Goal: Task Accomplishment & Management: Complete application form

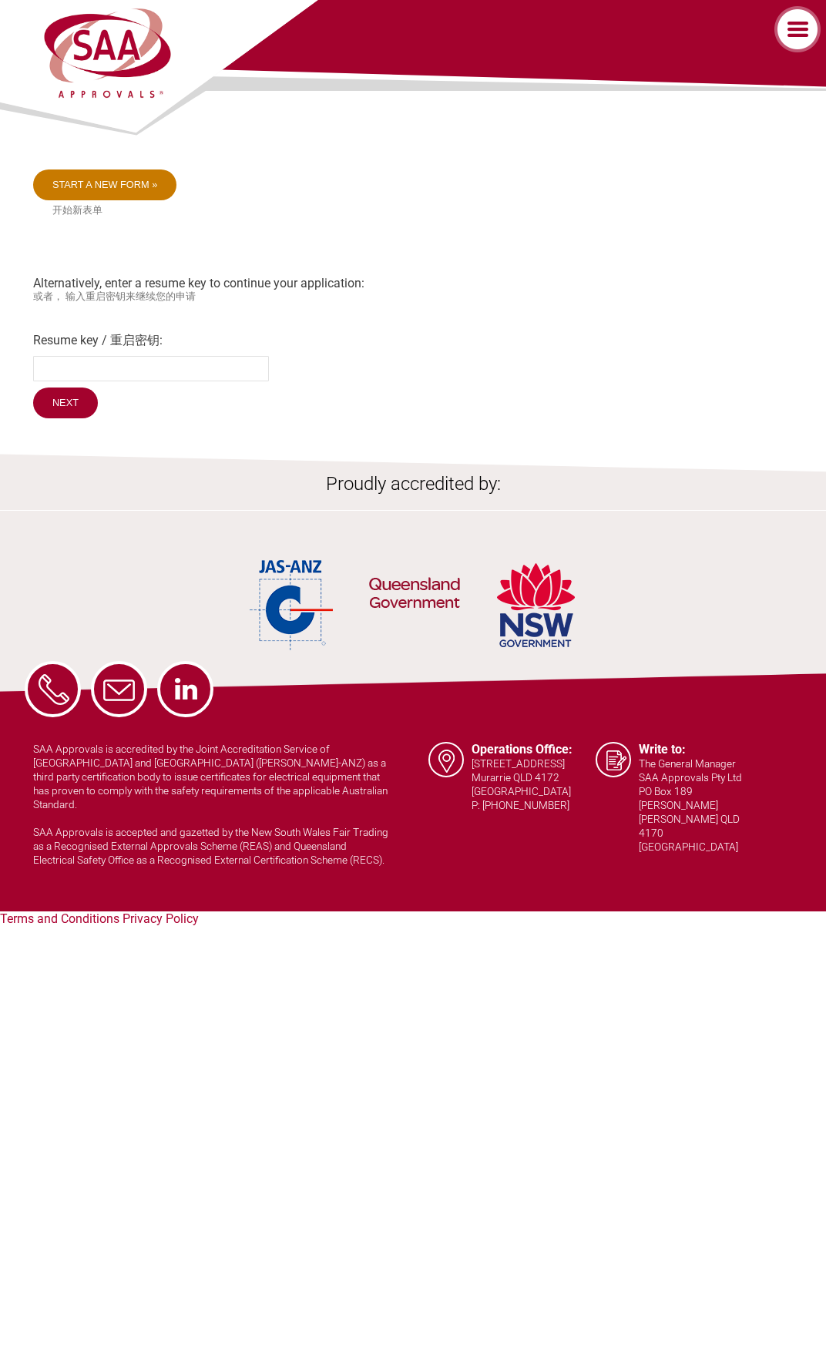
click at [136, 187] on link "Start a new form »" at bounding box center [105, 184] width 144 height 31
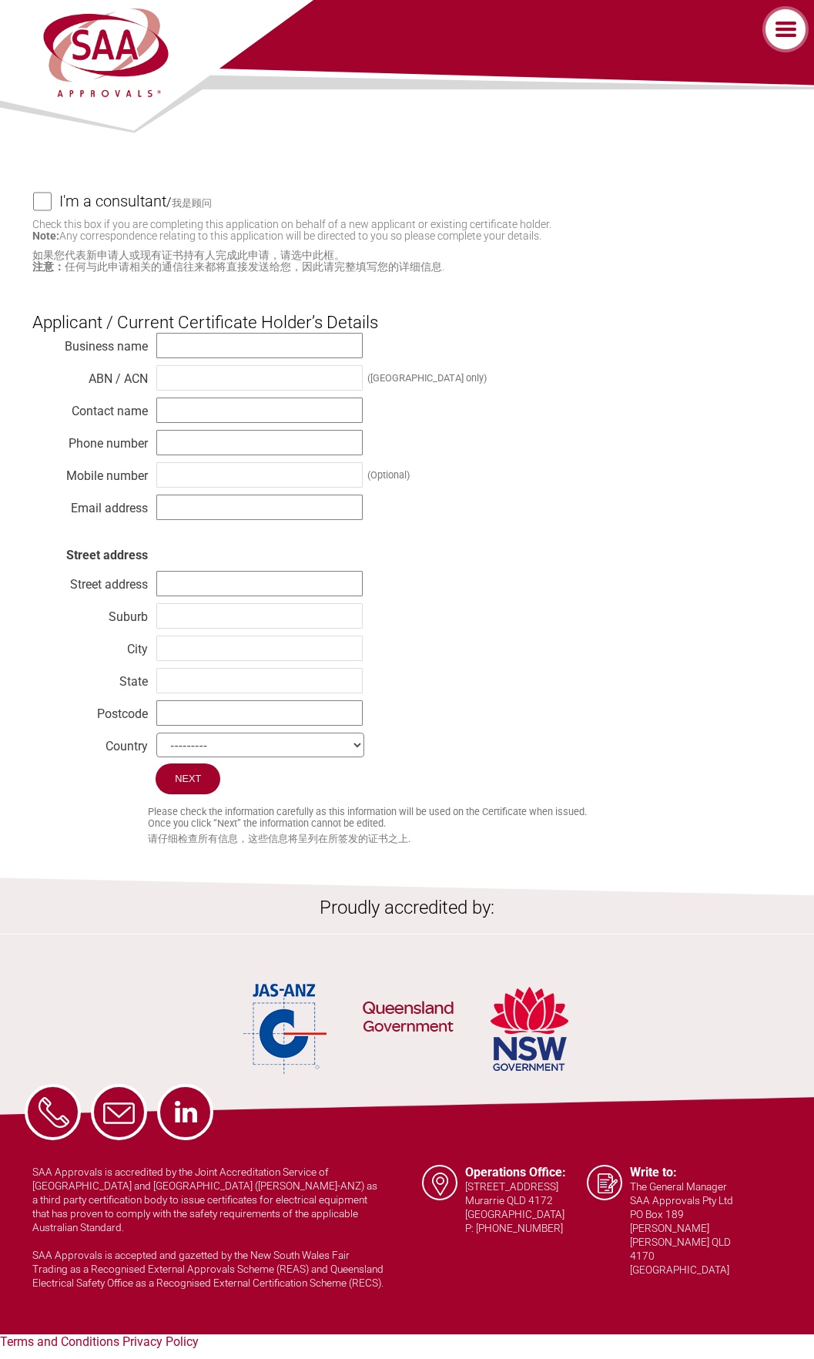
click at [166, 209] on h4 "I'm a consultant" at bounding box center [112, 201] width 107 height 34
click at [52, 209] on input "I'm a consultant / 我是顾问" at bounding box center [42, 201] width 18 height 19
checkbox input "true"
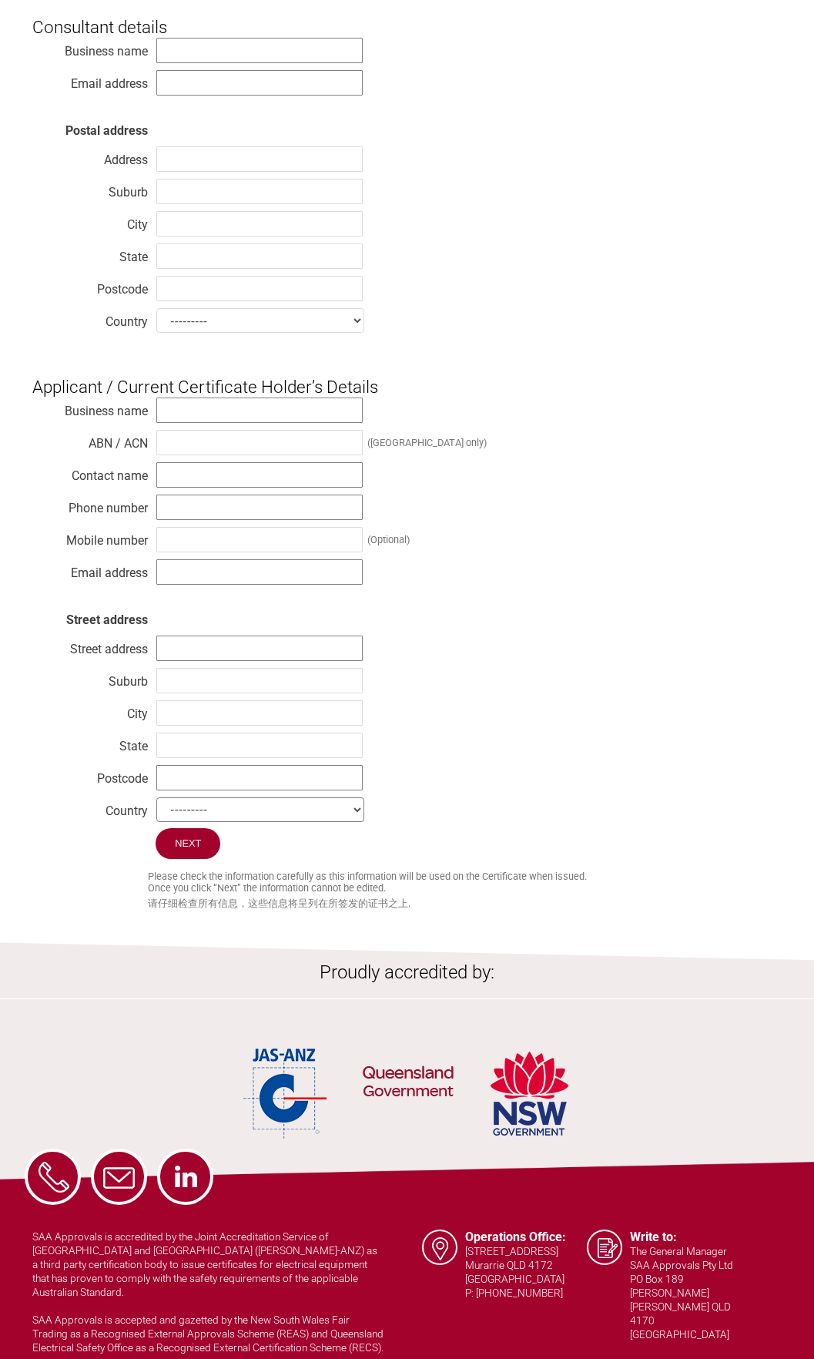
scroll to position [367, 0]
